Goal: Find contact information

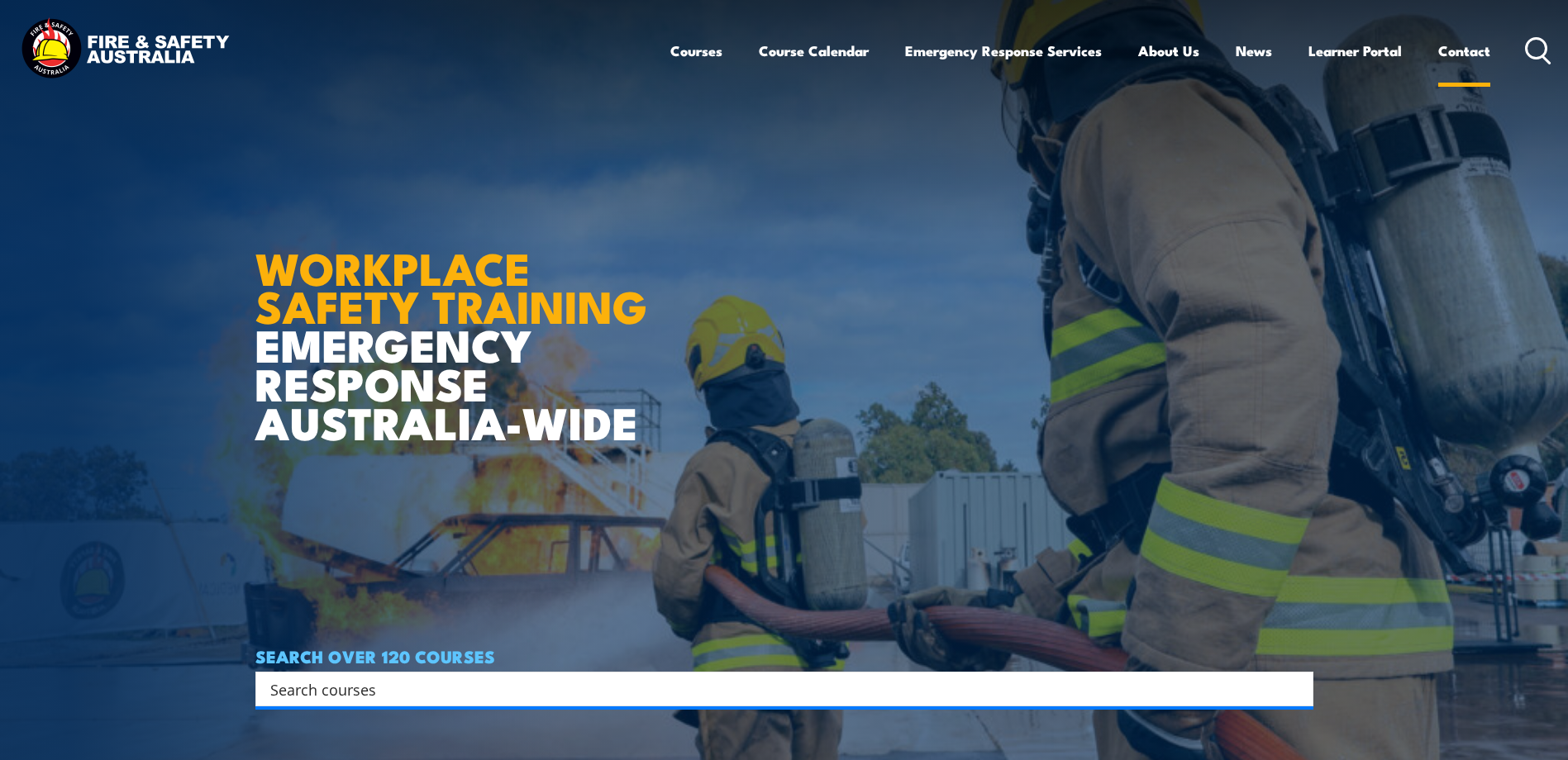
click at [1492, 48] on div "Courses Course Calendar Emergency Response Services Services Overview Emergency…" at bounding box center [1112, 50] width 882 height 71
click at [1479, 52] on link "Contact" at bounding box center [1464, 50] width 52 height 44
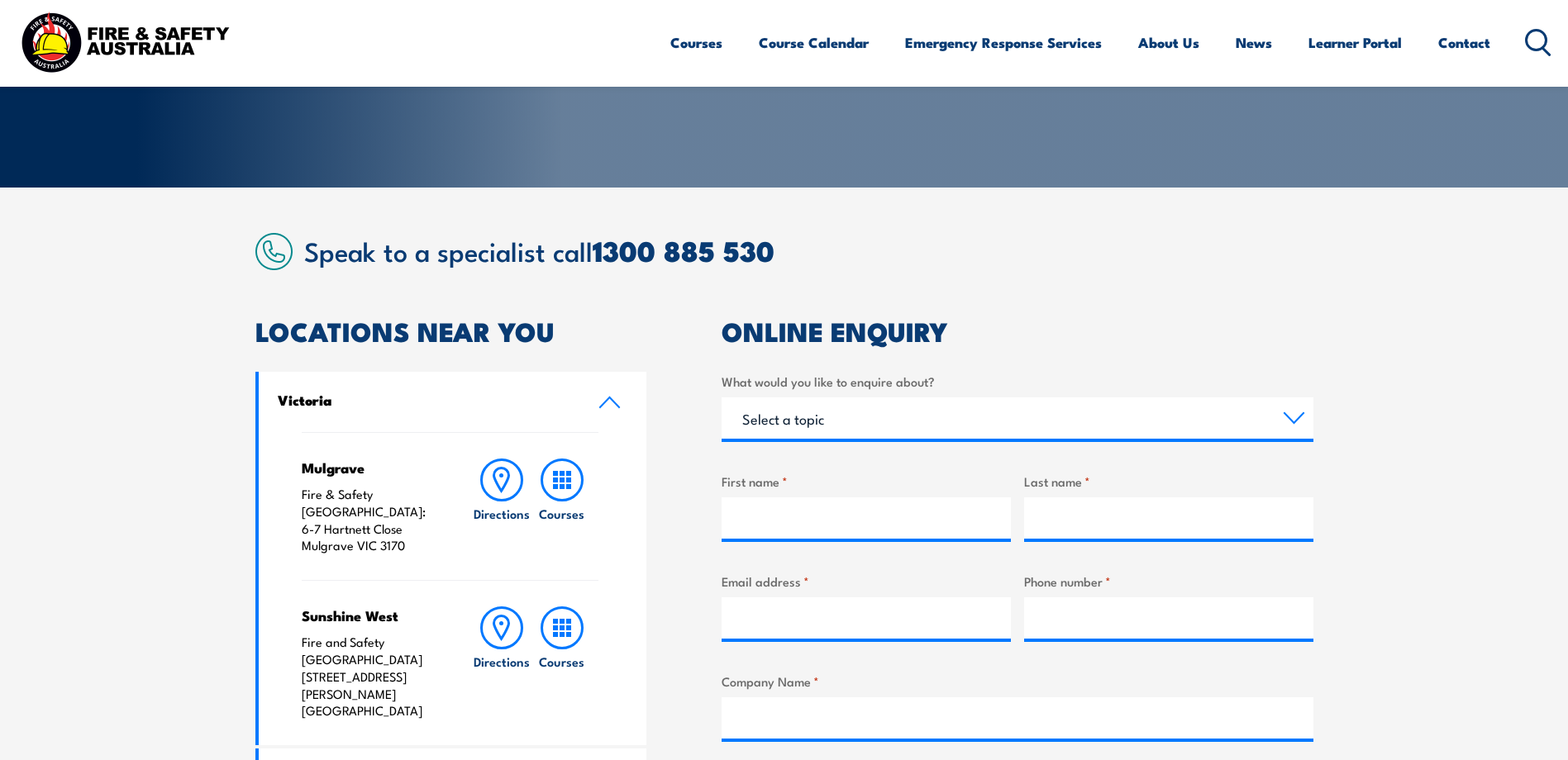
scroll to position [617, 0]
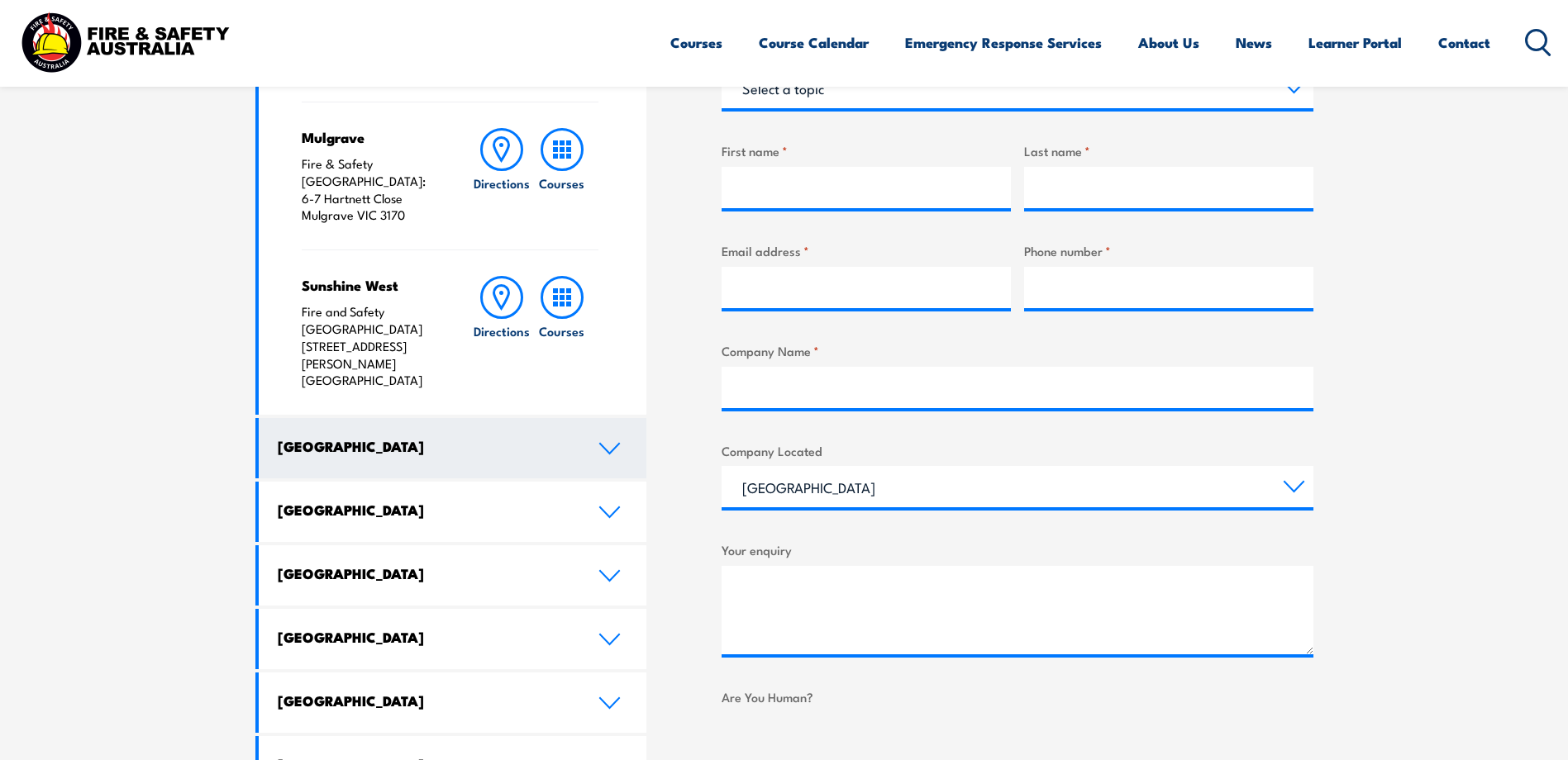
click at [544, 419] on link "[GEOGRAPHIC_DATA]" at bounding box center [453, 448] width 388 height 60
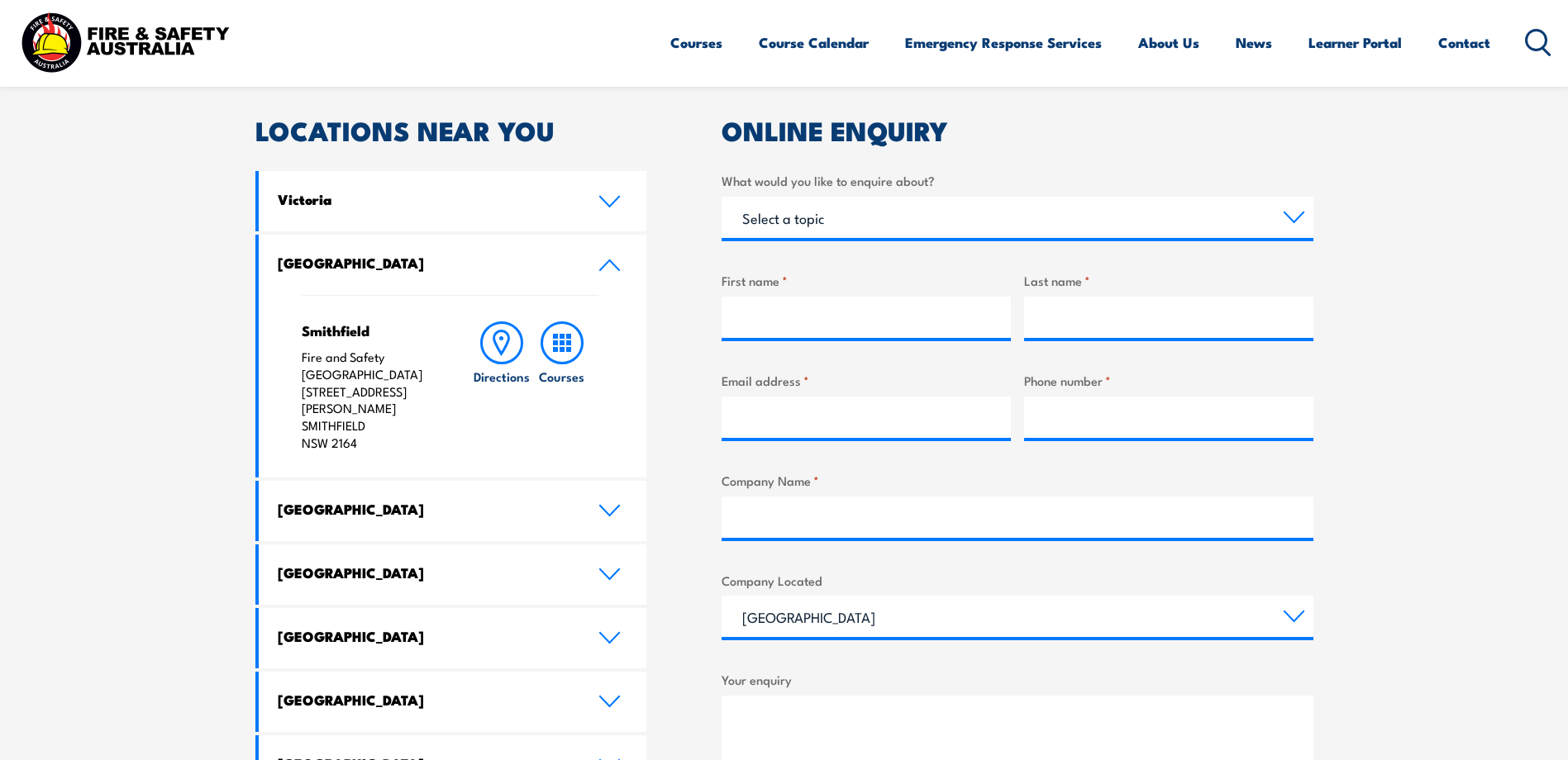
scroll to position [368, 0]
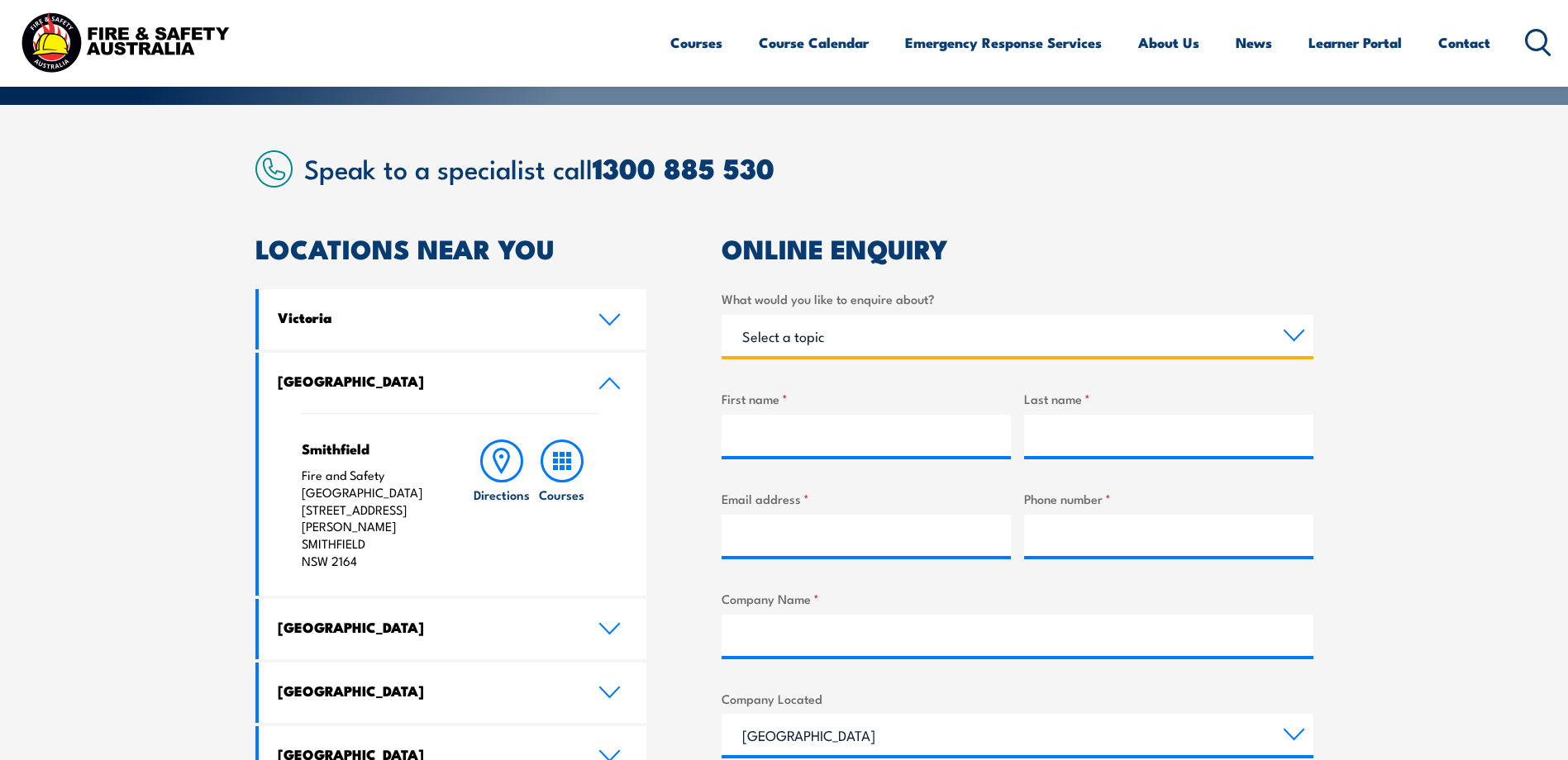
click at [882, 337] on select "Select a topic Training Emergency Response Services General Enquiry" at bounding box center [1018, 335] width 592 height 41
click at [903, 330] on select "Select a topic Training Emergency Response Services General Enquiry" at bounding box center [1018, 335] width 592 height 41
